Goal: Go to known website: Access a specific website the user already knows

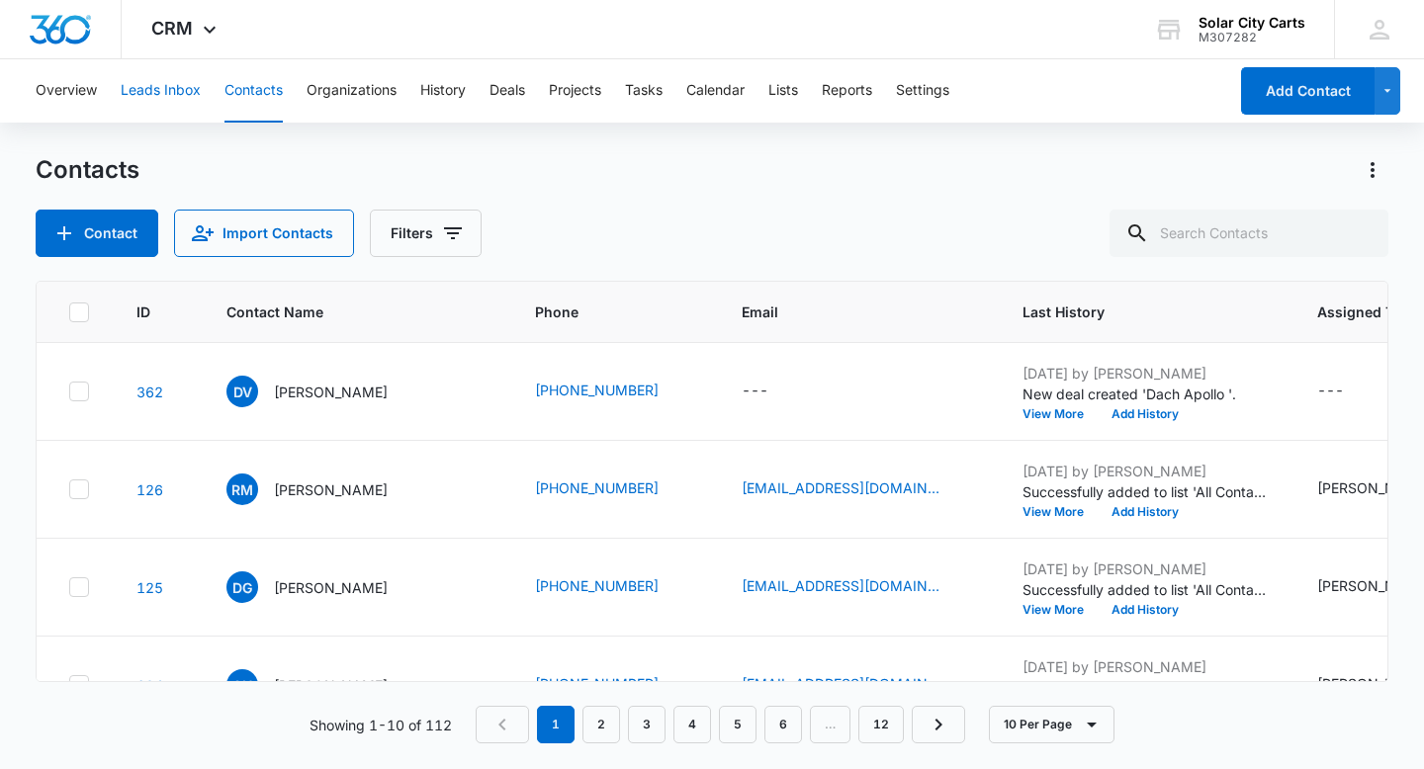
click at [147, 105] on button "Leads Inbox" at bounding box center [161, 90] width 80 height 63
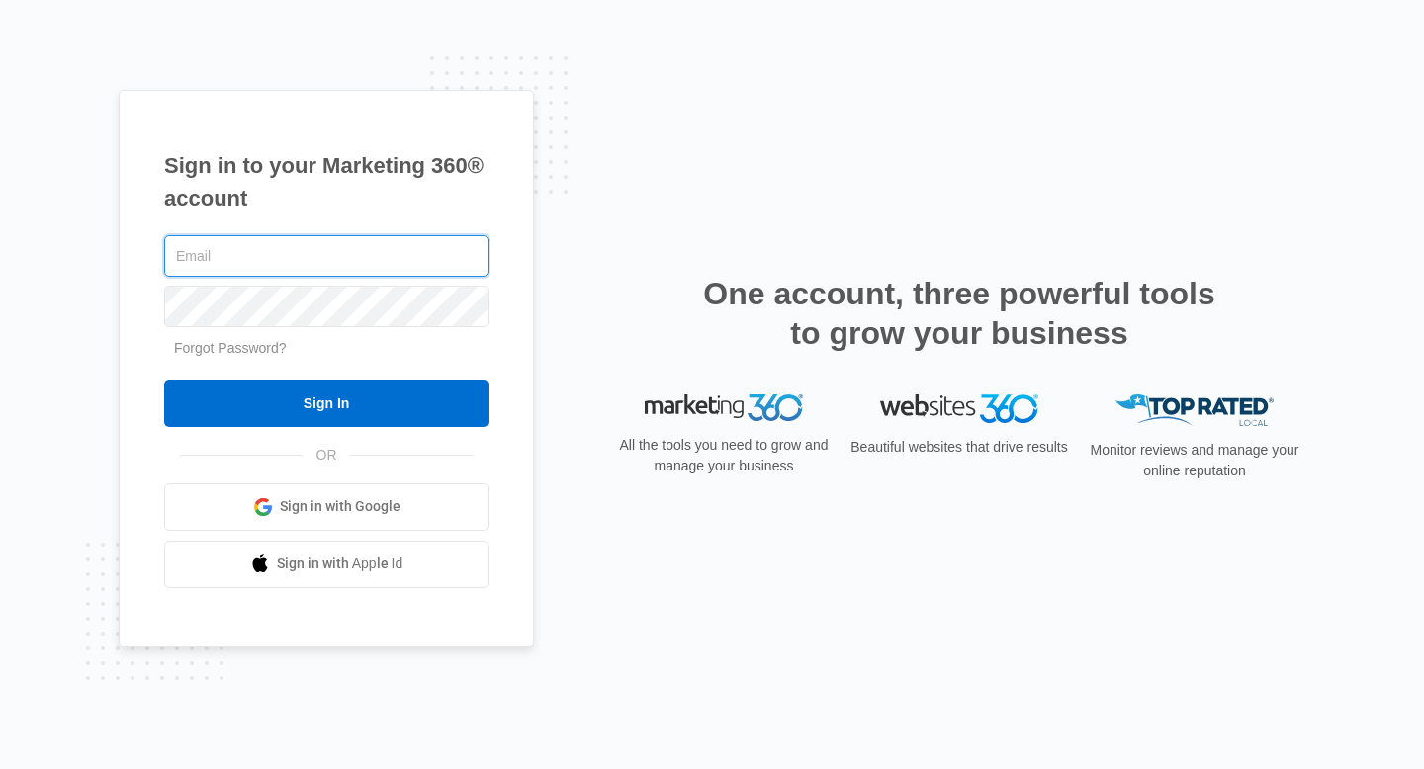
type input "jasonb@solarcitycarts.com"
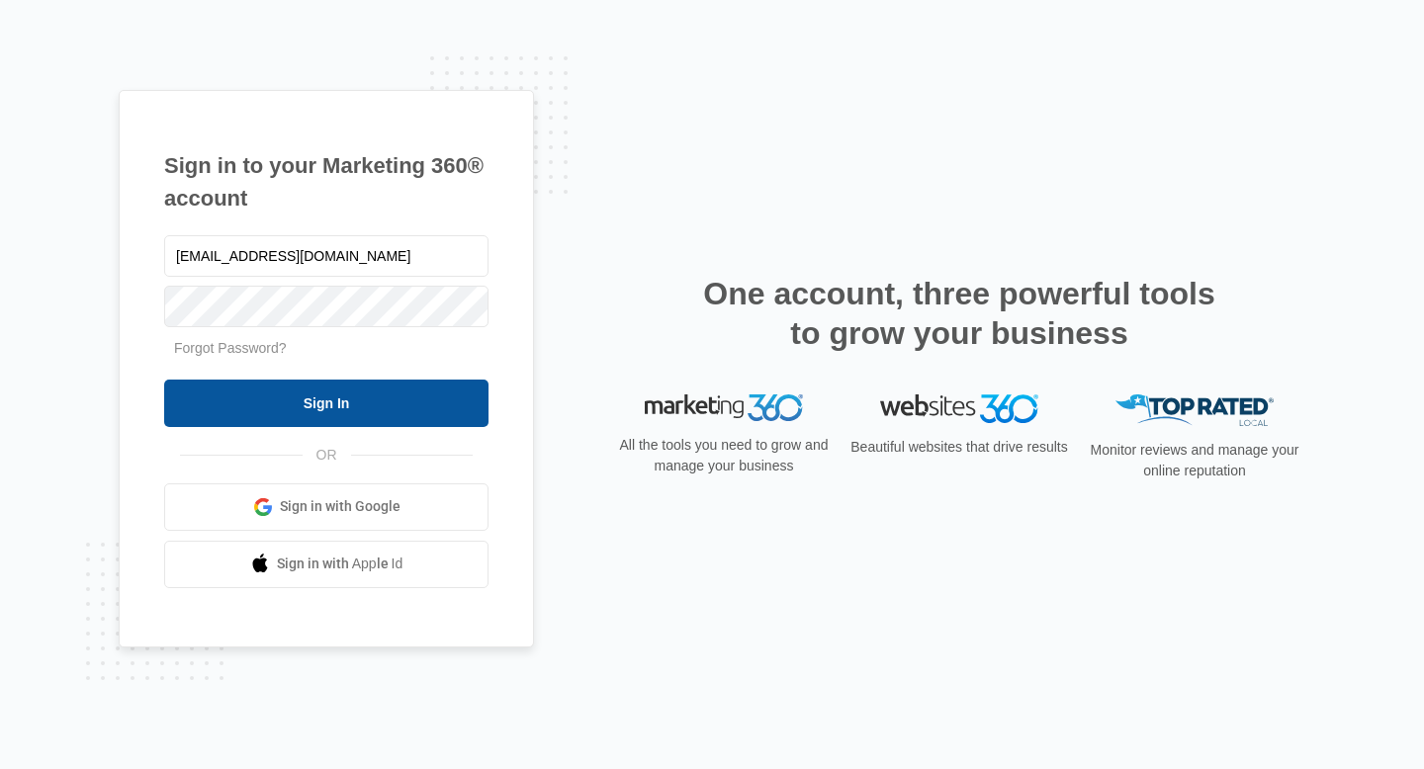
click at [338, 402] on input "Sign In" at bounding box center [326, 403] width 324 height 47
